Goal: Task Accomplishment & Management: Complete application form

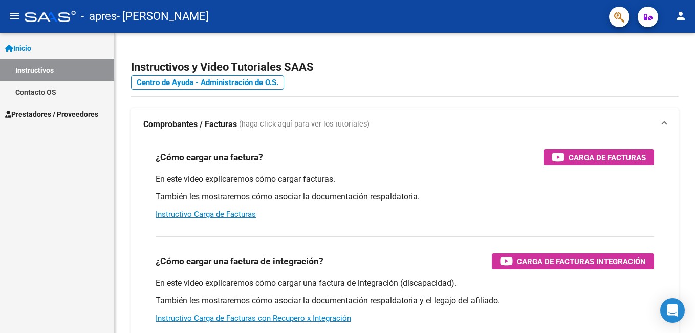
click at [13, 19] on mat-icon "menu" at bounding box center [14, 16] width 12 height 12
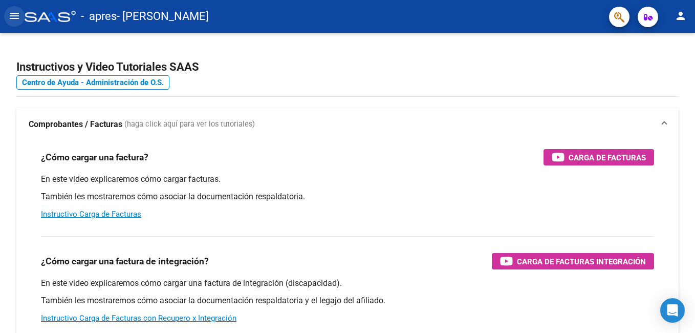
click at [11, 19] on mat-icon "menu" at bounding box center [14, 16] width 12 height 12
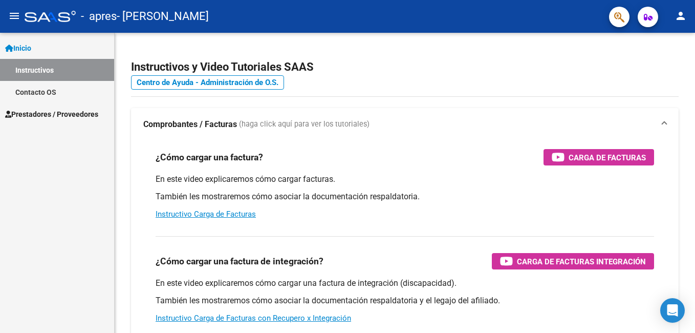
click at [45, 72] on link "Instructivos" at bounding box center [57, 70] width 114 height 22
click at [51, 110] on span "Prestadores / Proveedores" at bounding box center [51, 113] width 93 height 11
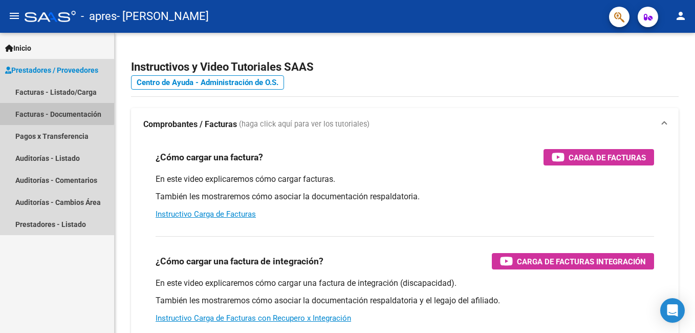
click at [53, 110] on link "Facturas - Documentación" at bounding box center [57, 114] width 114 height 22
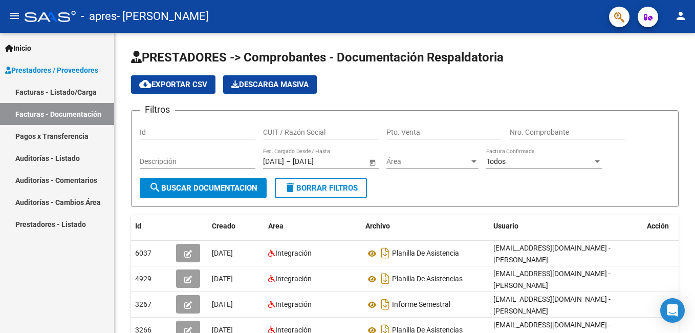
click at [42, 85] on link "Facturas - Listado/Carga" at bounding box center [57, 92] width 114 height 22
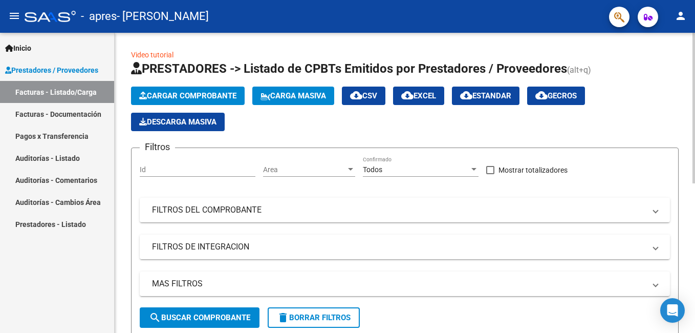
click at [181, 96] on span "Cargar Comprobante" at bounding box center [187, 95] width 97 height 9
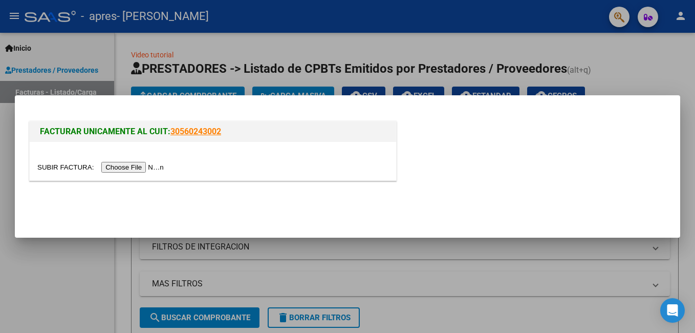
click at [131, 170] on input "file" at bounding box center [101, 167] width 129 height 11
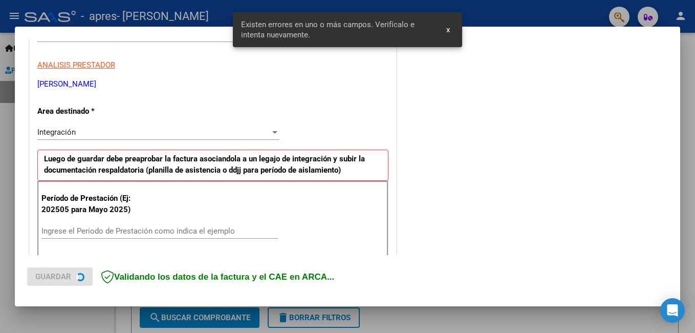
scroll to position [229, 0]
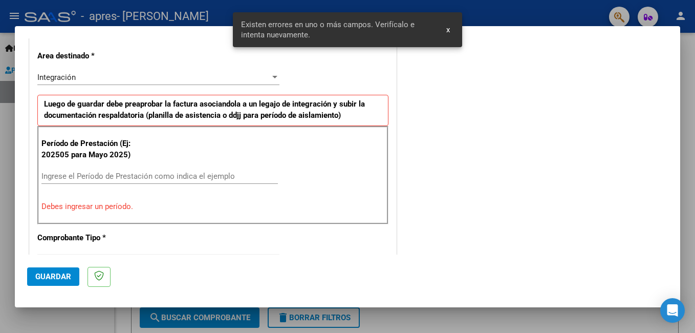
click at [221, 175] on input "Ingrese el Período de Prestación como indica el ejemplo" at bounding box center [159, 175] width 236 height 9
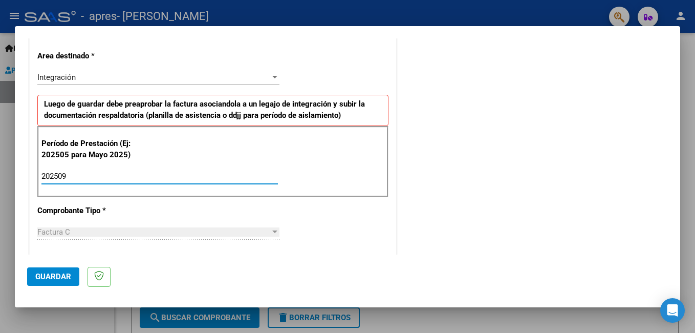
type input "202509"
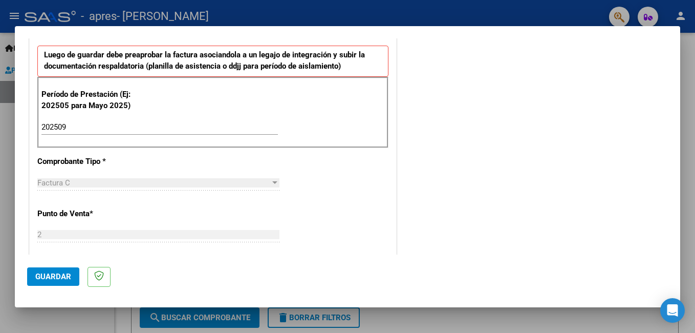
scroll to position [280, 0]
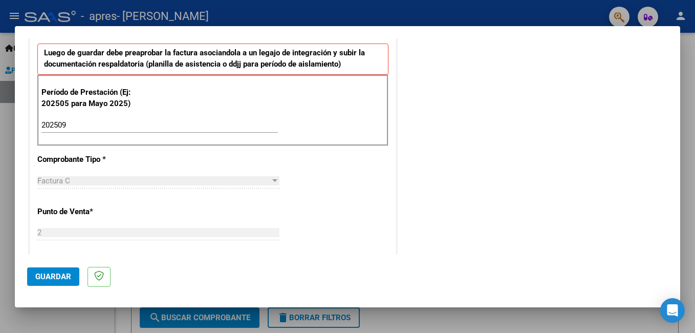
click at [54, 277] on span "Guardar" at bounding box center [53, 276] width 36 height 9
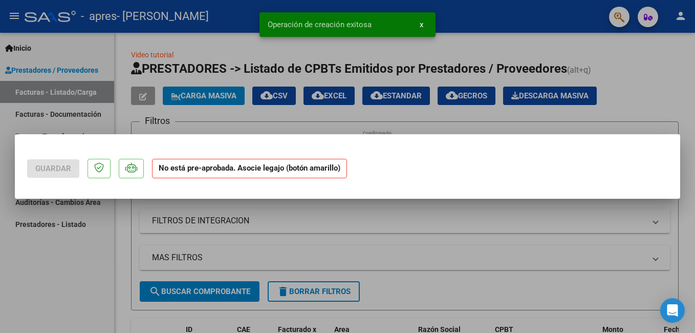
scroll to position [0, 0]
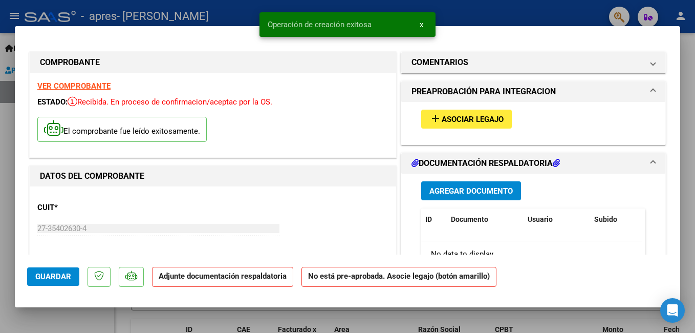
click at [482, 117] on span "Asociar Legajo" at bounding box center [472, 119] width 62 height 9
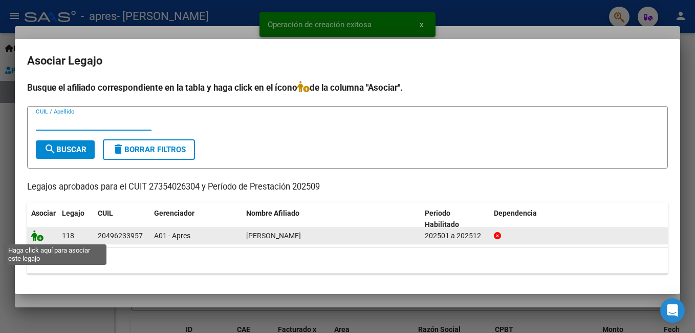
click at [39, 238] on icon at bounding box center [37, 235] width 12 height 11
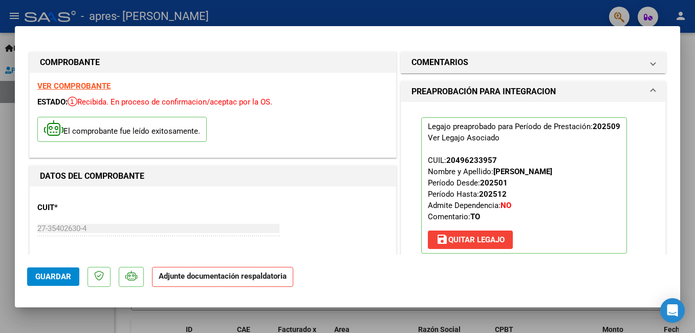
scroll to position [51, 0]
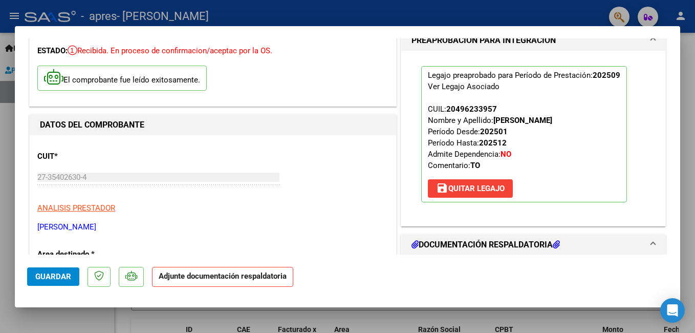
click at [223, 271] on strong "Adjunte documentación respaldatoria" at bounding box center [223, 275] width 128 height 9
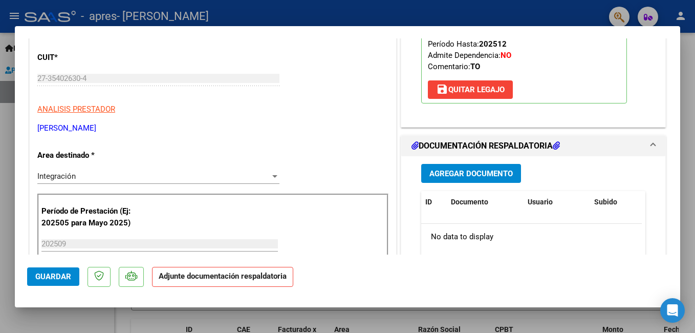
scroll to position [153, 0]
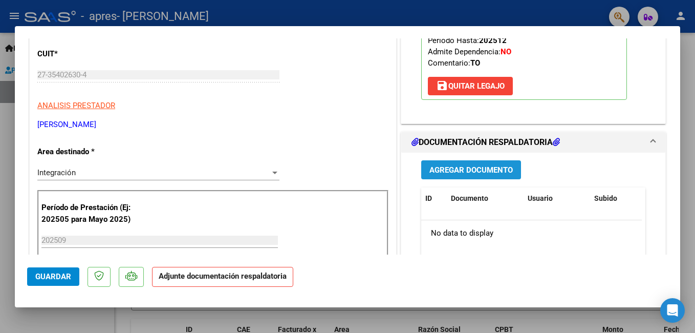
click at [472, 172] on span "Agregar Documento" at bounding box center [470, 169] width 83 height 9
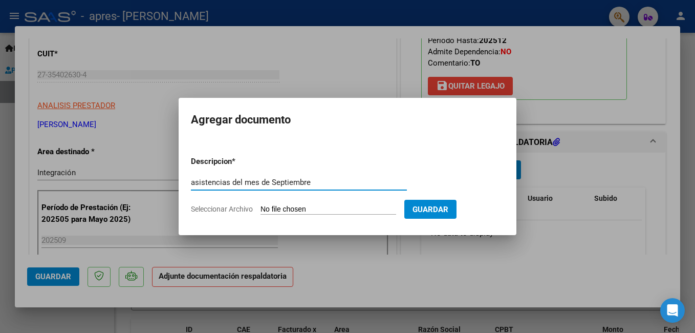
type input "asistencias del mes de Septiembre"
click at [371, 206] on input "Seleccionar Archivo" at bounding box center [328, 210] width 136 height 10
type input "C:\fakepath\[PERSON_NAME] Terapia Ocupacional.pdf"
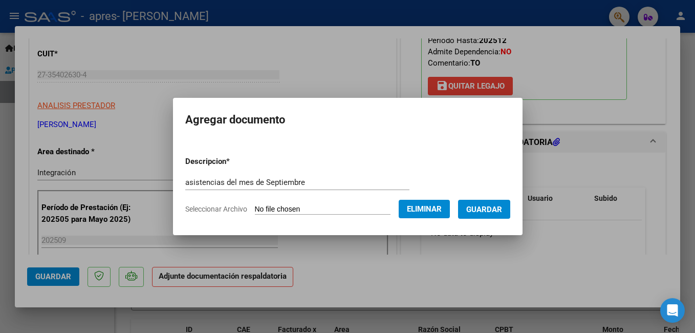
click at [502, 209] on span "Guardar" at bounding box center [484, 209] width 36 height 9
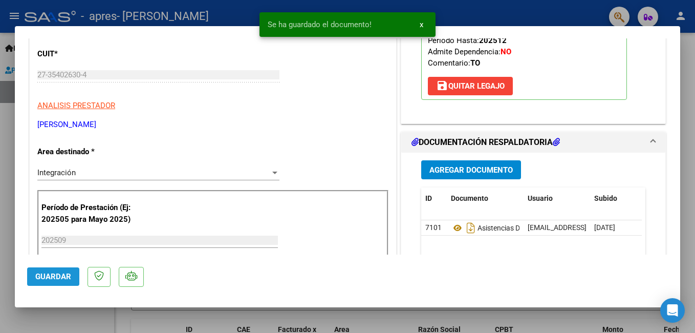
click at [64, 279] on span "Guardar" at bounding box center [53, 276] width 36 height 9
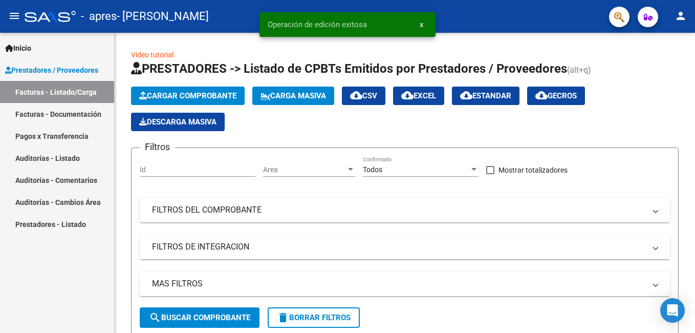
click at [45, 111] on link "Facturas - Documentación" at bounding box center [57, 114] width 114 height 22
